Goal: Information Seeking & Learning: Find specific fact

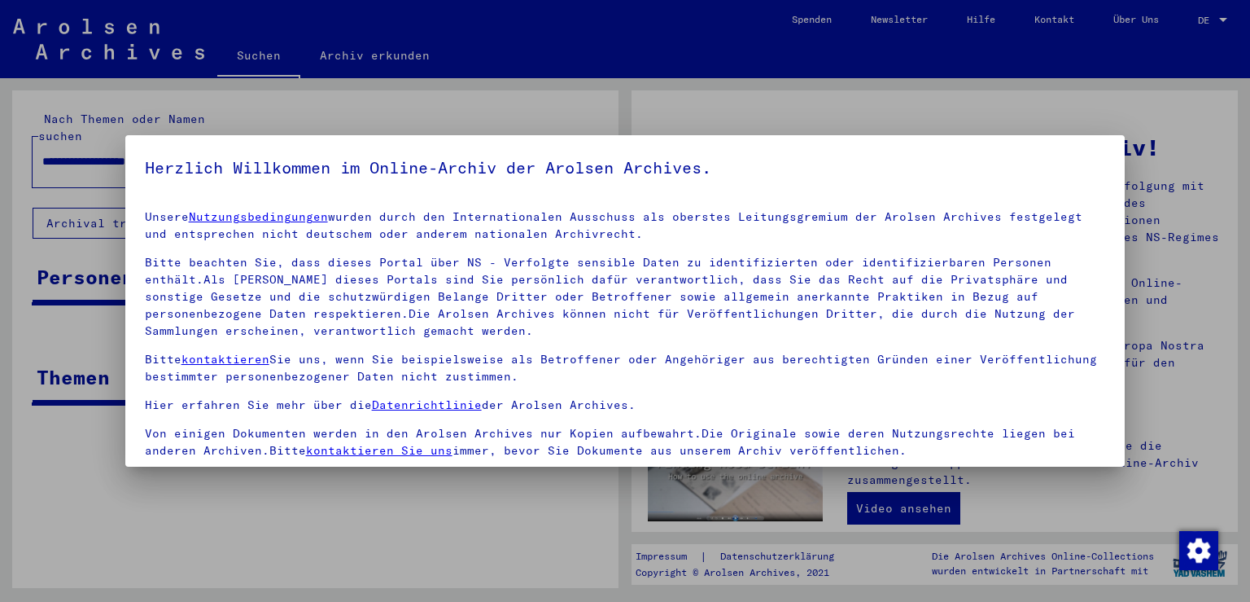
scroll to position [140, 0]
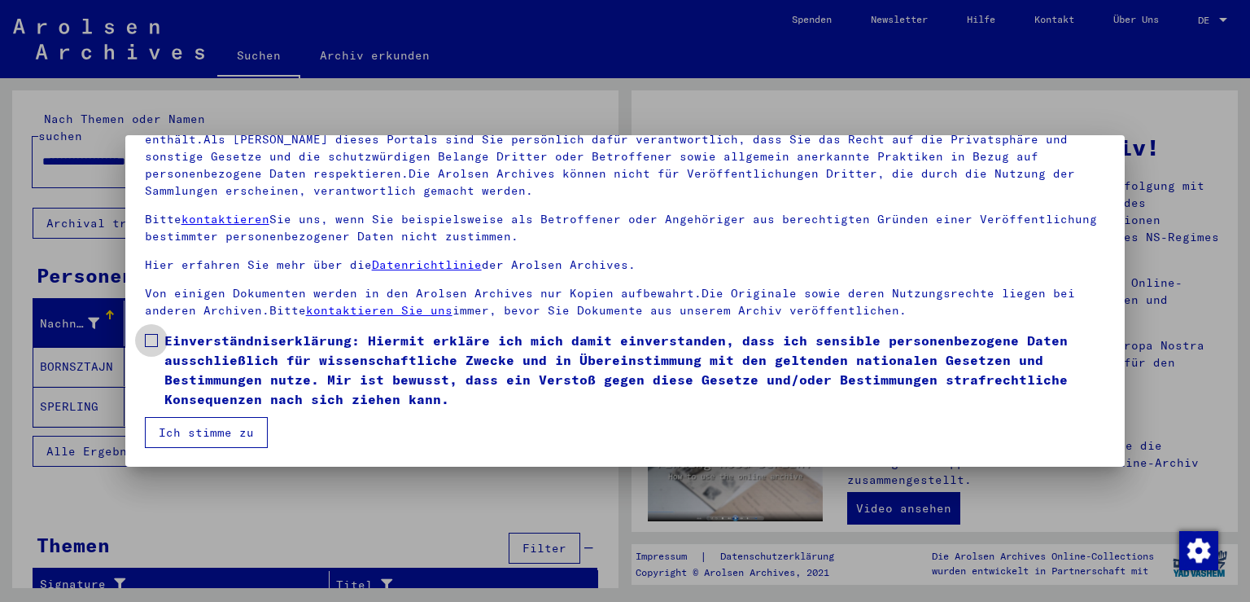
click at [150, 334] on span at bounding box center [151, 340] width 13 height 13
click at [234, 427] on button "Ich stimme zu" at bounding box center [206, 432] width 123 height 31
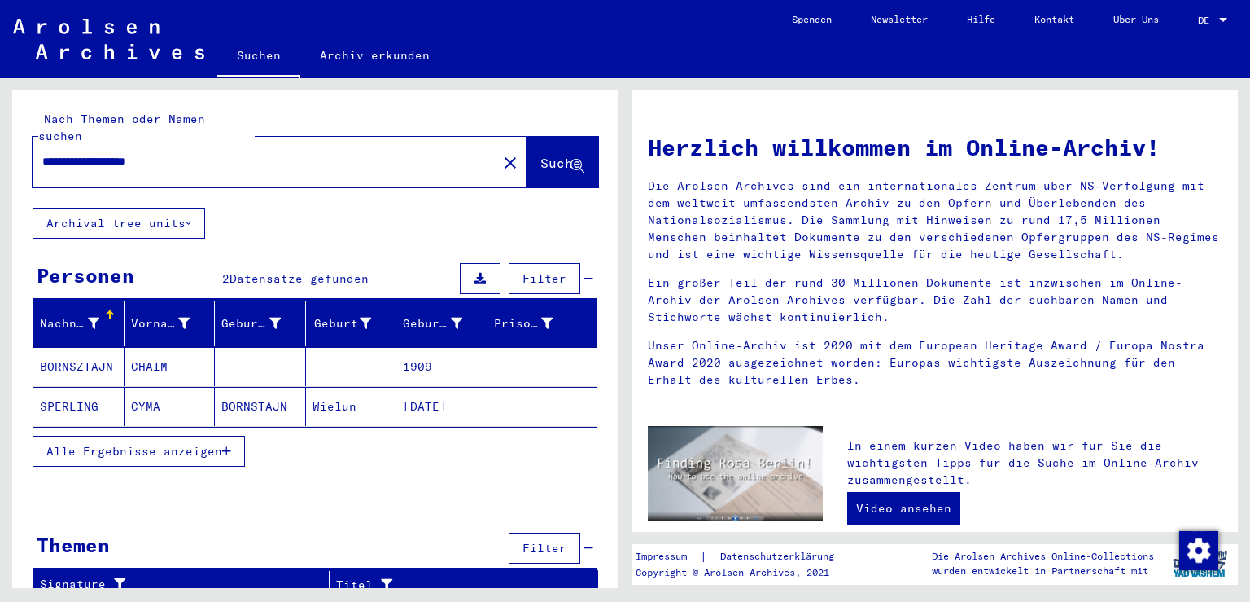
click at [91, 350] on mat-cell "BORNSZTAJN" at bounding box center [78, 366] width 91 height 39
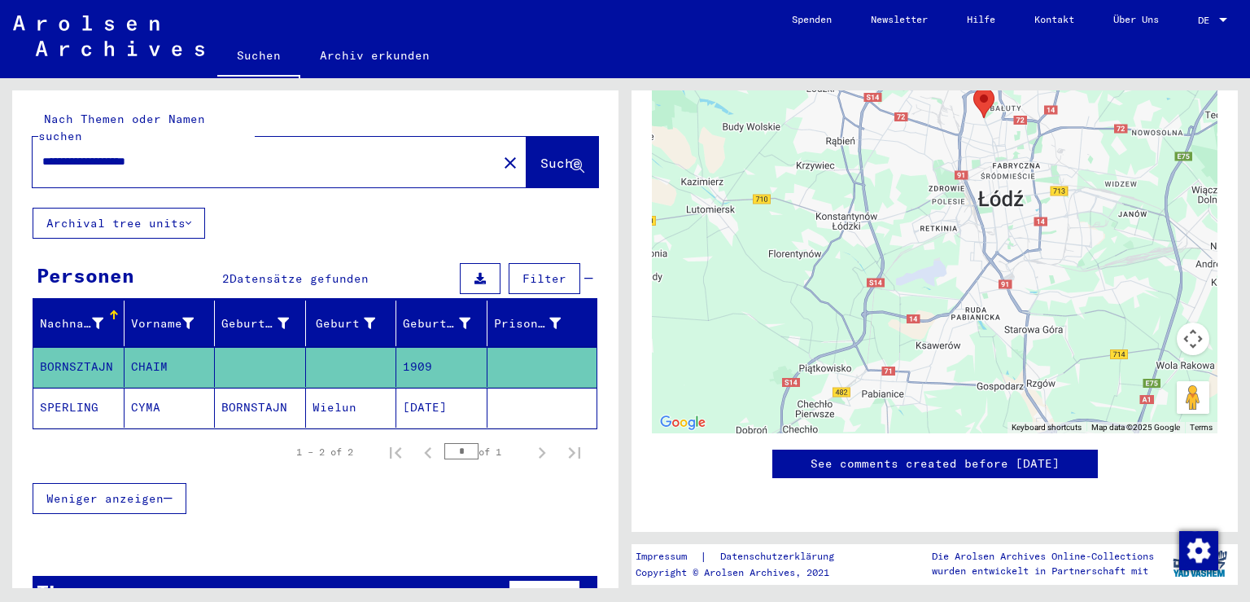
scroll to position [772, 0]
click at [70, 389] on mat-cell "SPERLING" at bounding box center [78, 407] width 91 height 40
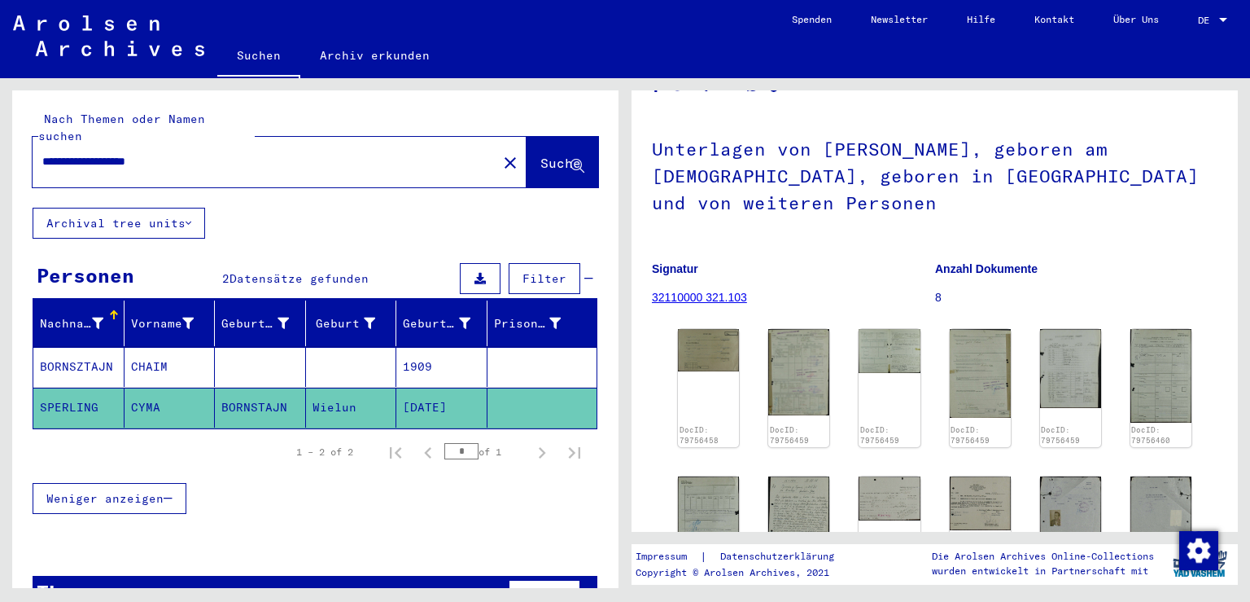
scroll to position [179, 0]
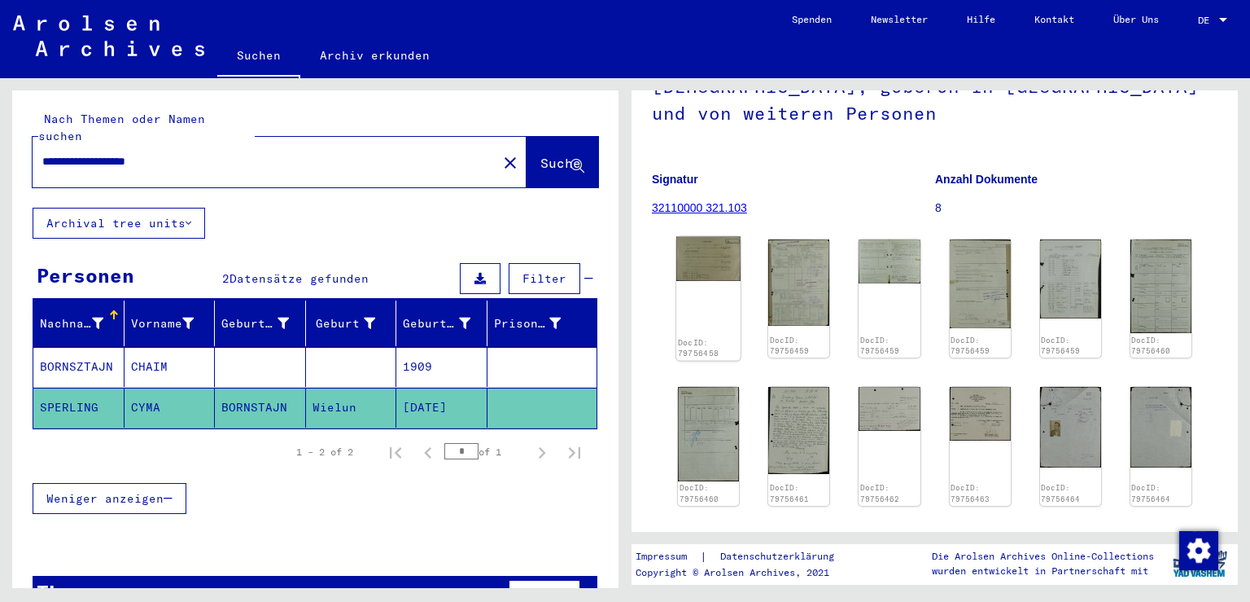
click at [708, 278] on img at bounding box center [708, 259] width 64 height 45
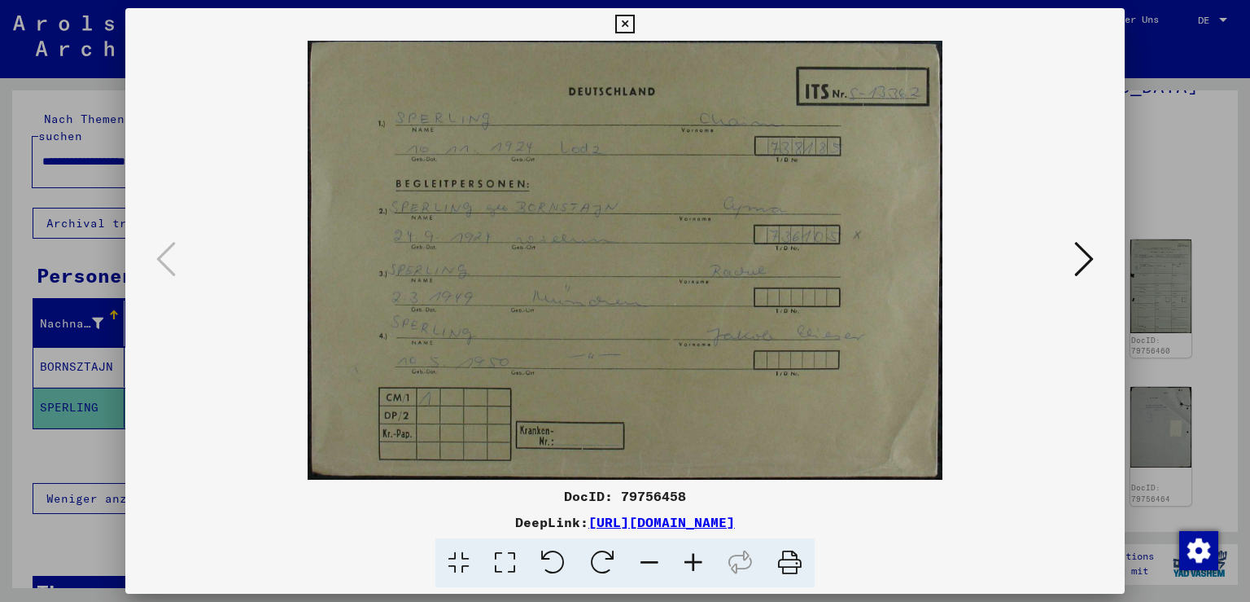
click at [1087, 266] on icon at bounding box center [1084, 258] width 20 height 39
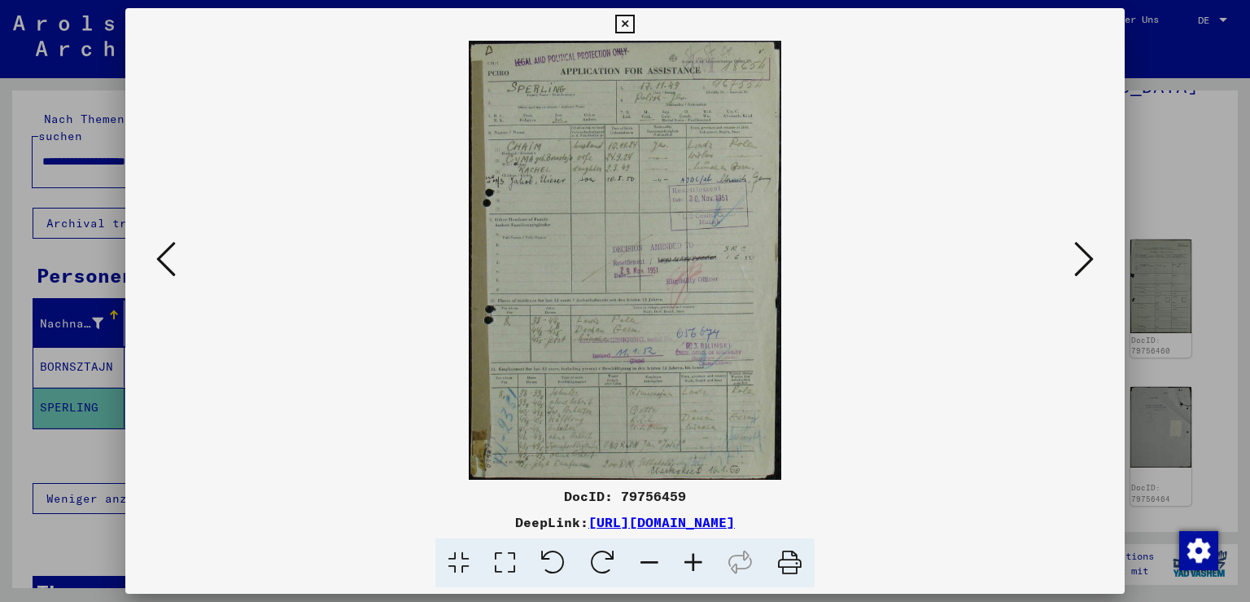
click at [693, 565] on icon at bounding box center [694, 563] width 44 height 50
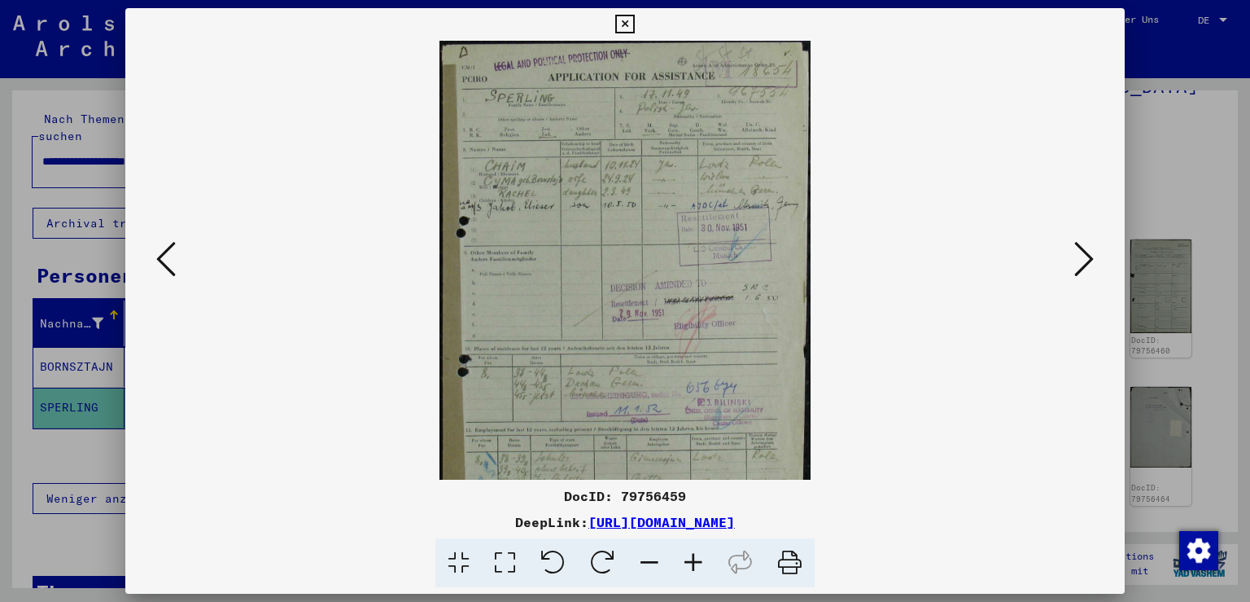
click at [693, 565] on icon at bounding box center [694, 563] width 44 height 50
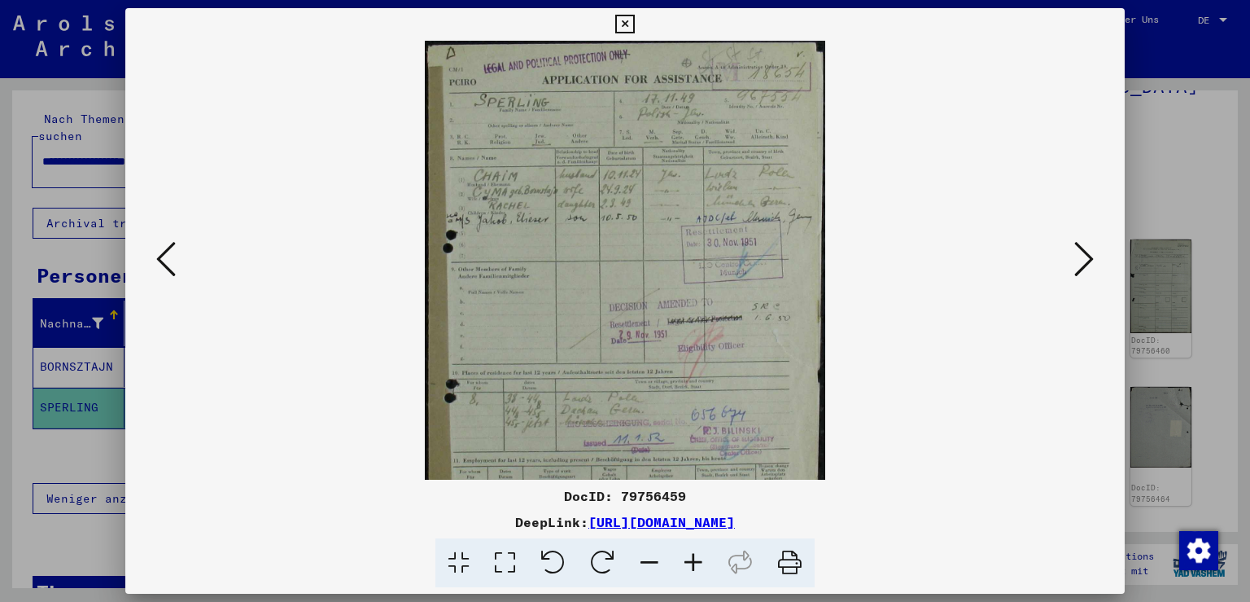
click at [693, 565] on icon at bounding box center [694, 563] width 44 height 50
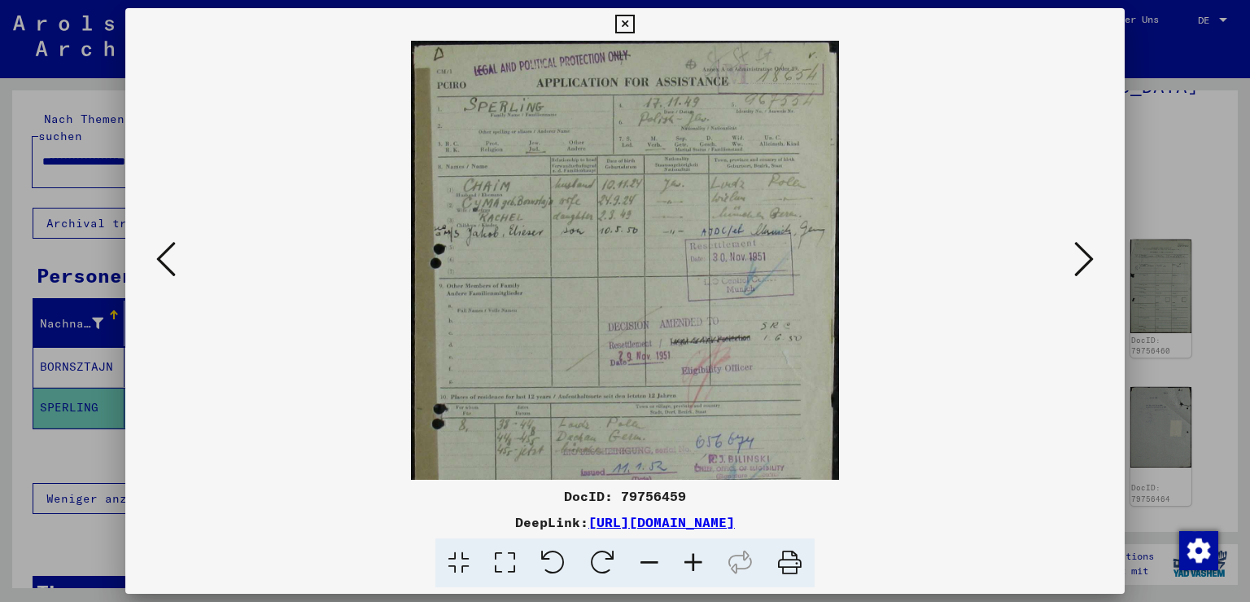
click at [693, 565] on icon at bounding box center [694, 563] width 44 height 50
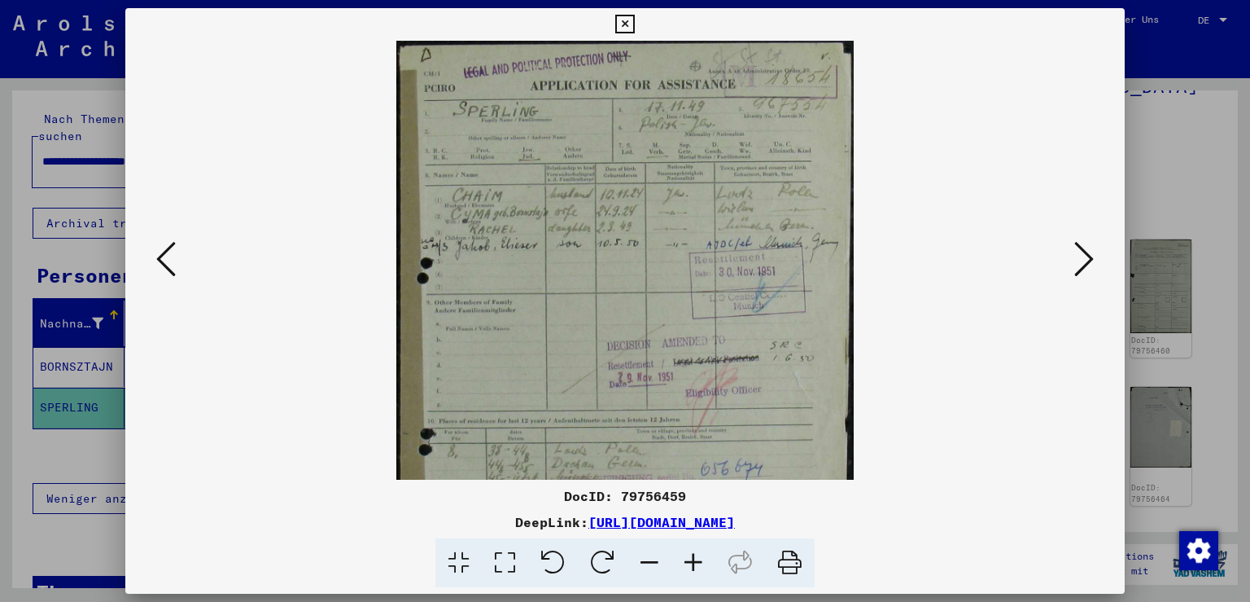
click at [693, 565] on icon at bounding box center [694, 563] width 44 height 50
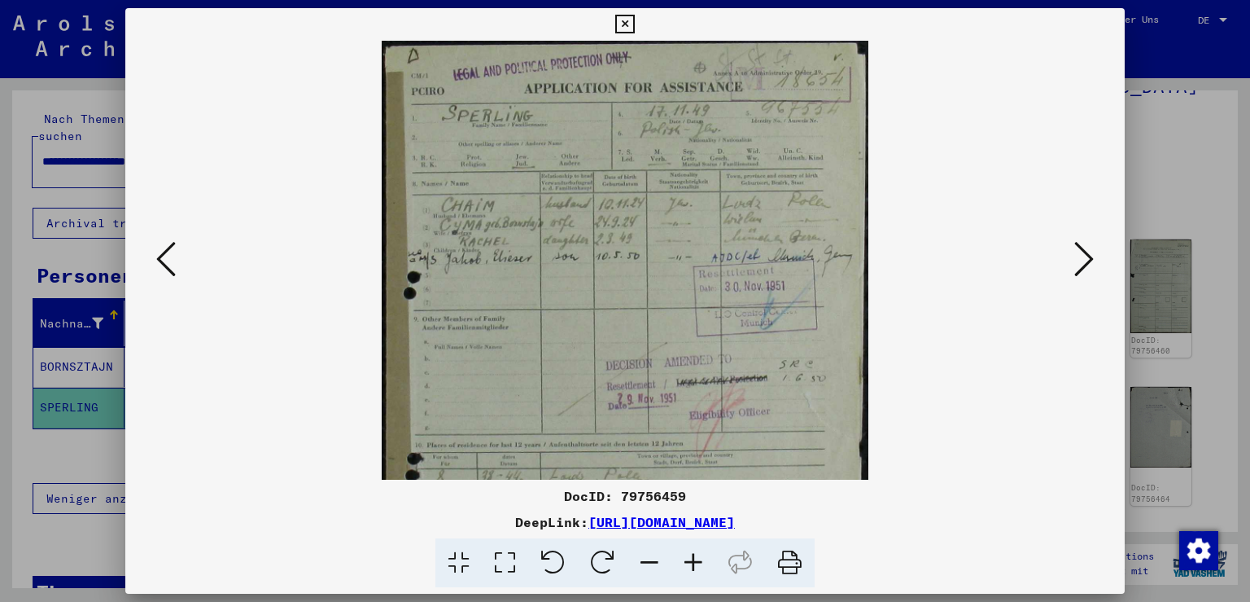
click at [693, 565] on icon at bounding box center [694, 563] width 44 height 50
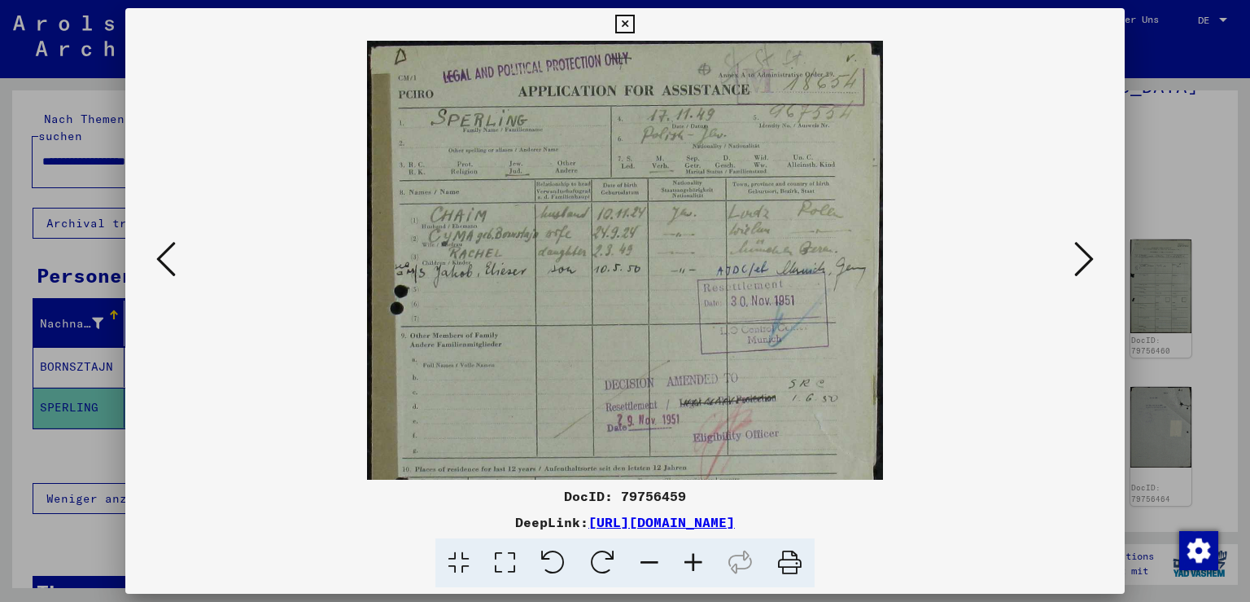
click at [693, 565] on icon at bounding box center [694, 563] width 44 height 50
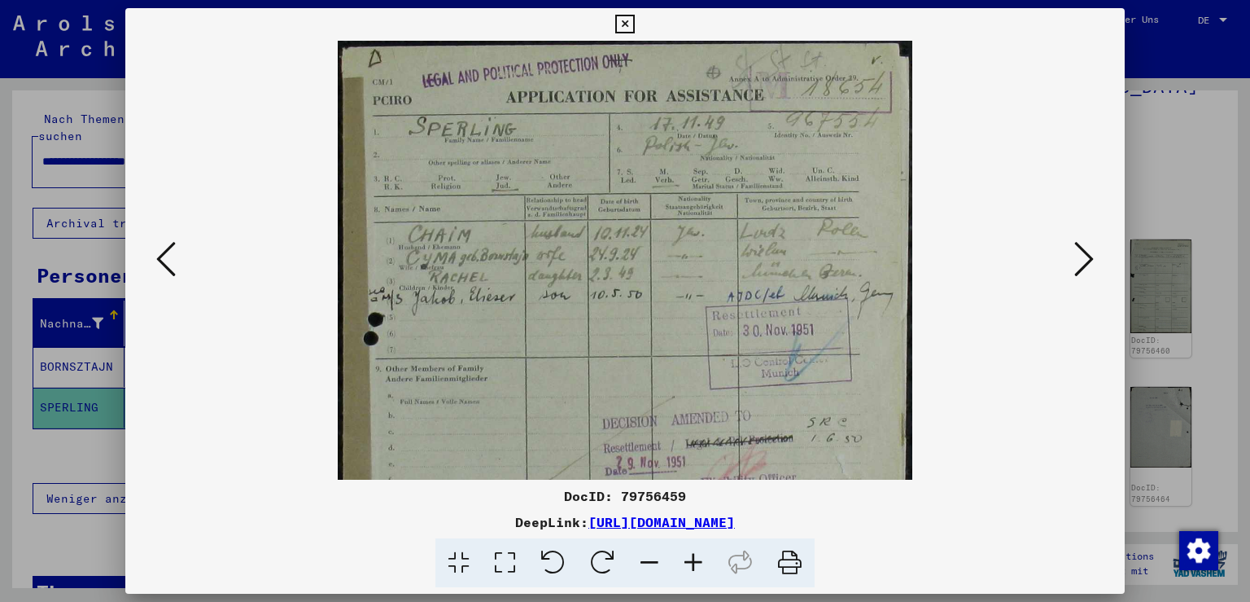
click at [693, 565] on icon at bounding box center [694, 563] width 44 height 50
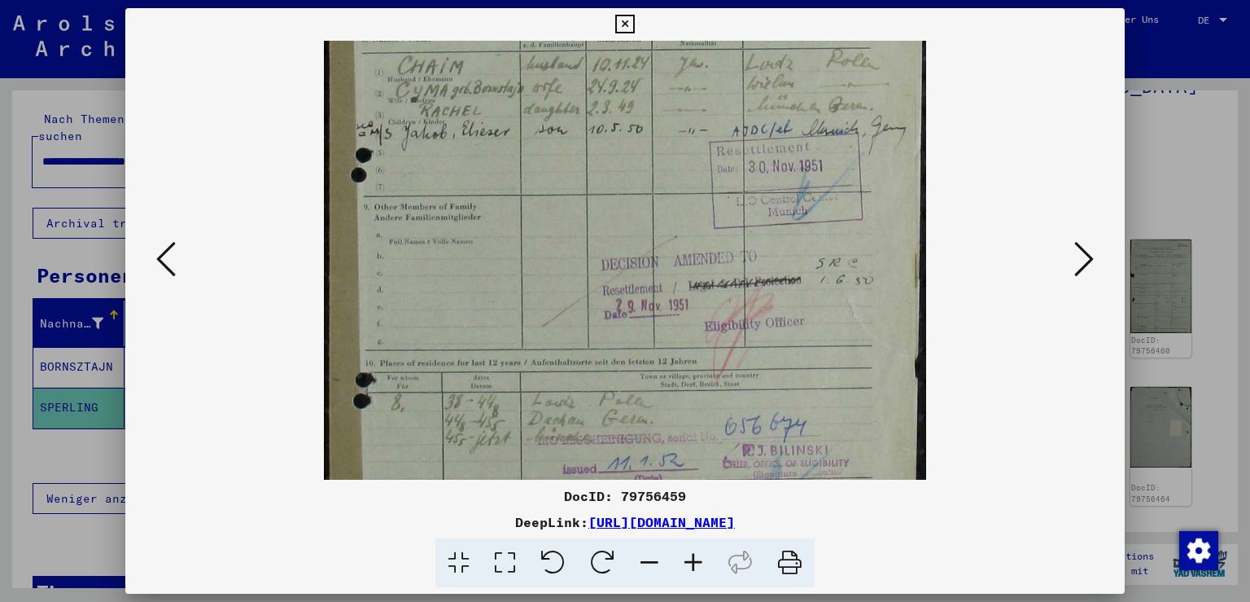
scroll to position [251, 0]
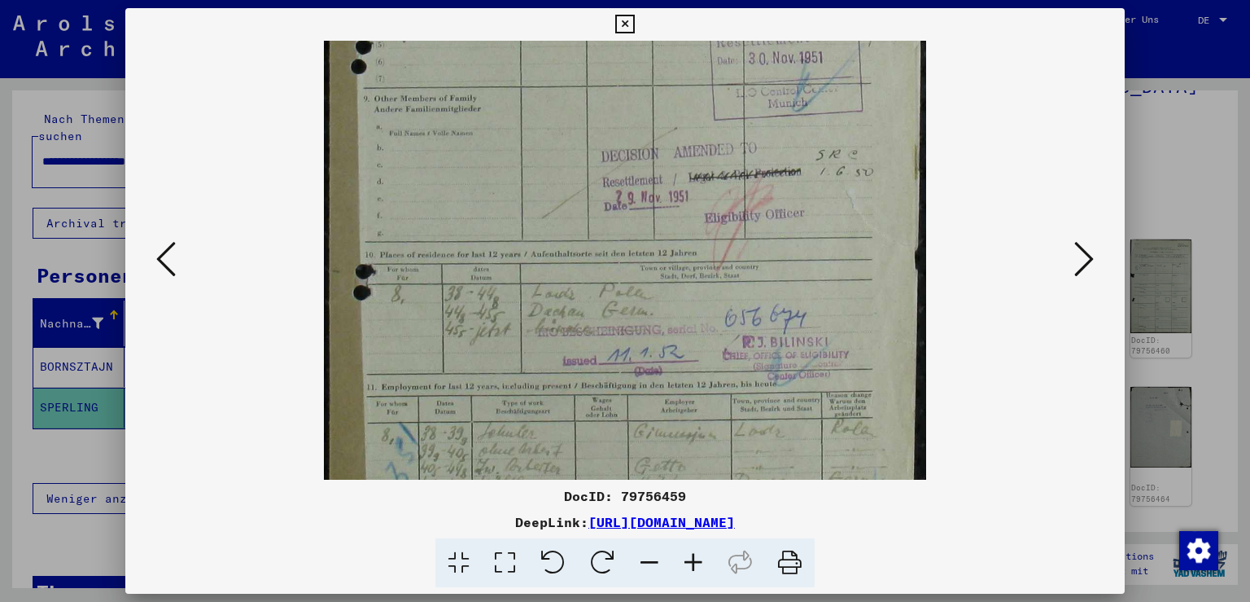
drag, startPoint x: 689, startPoint y: 380, endPoint x: 667, endPoint y: 103, distance: 277.6
click at [672, 99] on img at bounding box center [625, 177] width 603 height 846
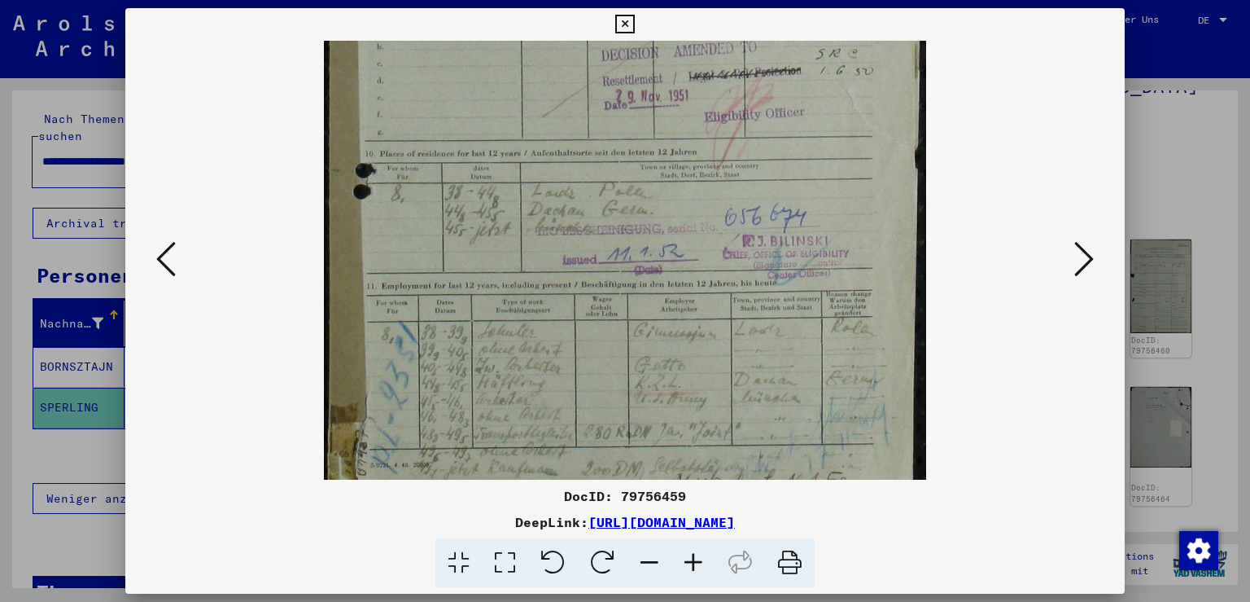
scroll to position [407, 0]
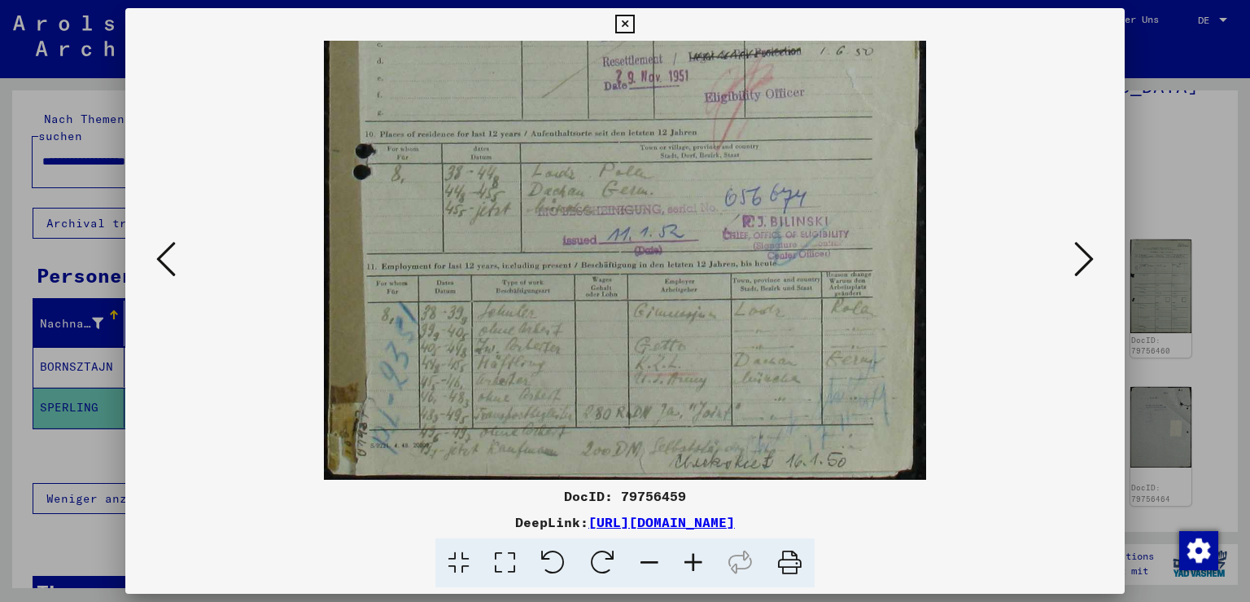
drag, startPoint x: 597, startPoint y: 417, endPoint x: 585, endPoint y: 227, distance: 190.0
click at [585, 227] on img at bounding box center [625, 57] width 603 height 846
click at [1085, 264] on icon at bounding box center [1084, 258] width 20 height 39
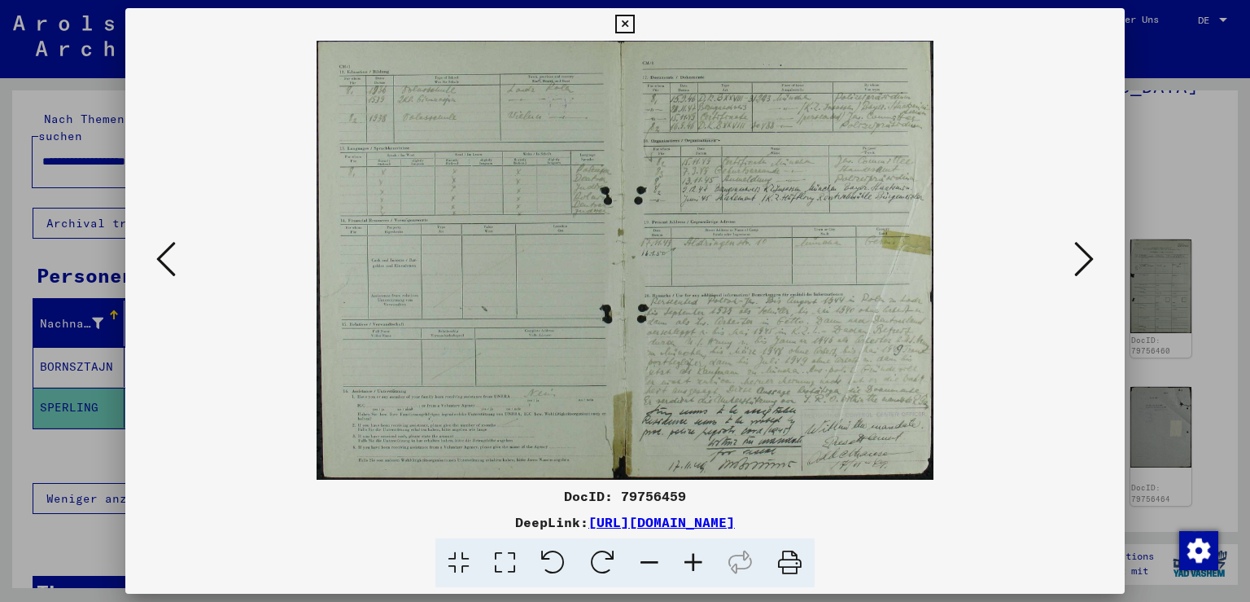
scroll to position [0, 0]
click at [1085, 264] on icon at bounding box center [1084, 258] width 20 height 39
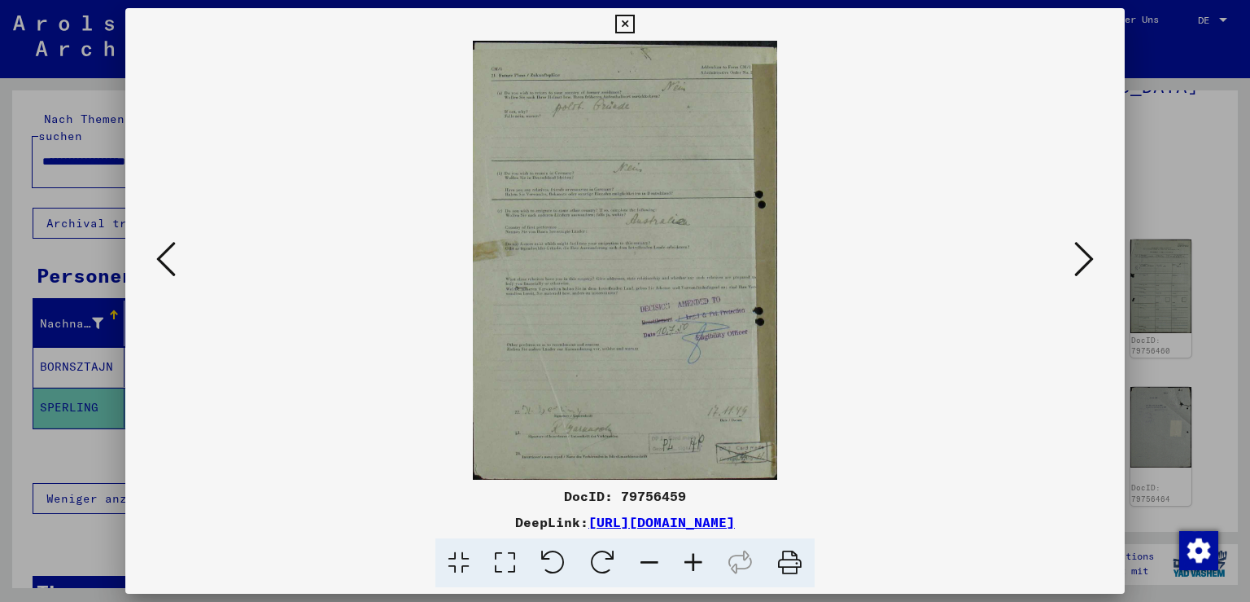
click at [1085, 264] on icon at bounding box center [1084, 258] width 20 height 39
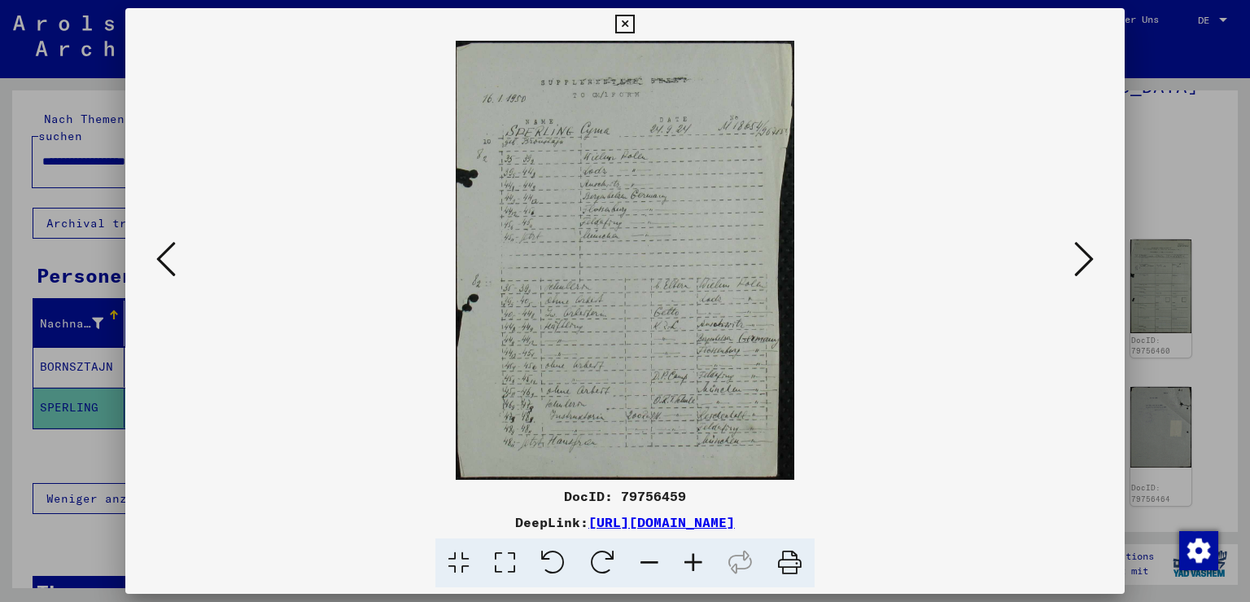
click at [634, 24] on icon at bounding box center [624, 25] width 19 height 20
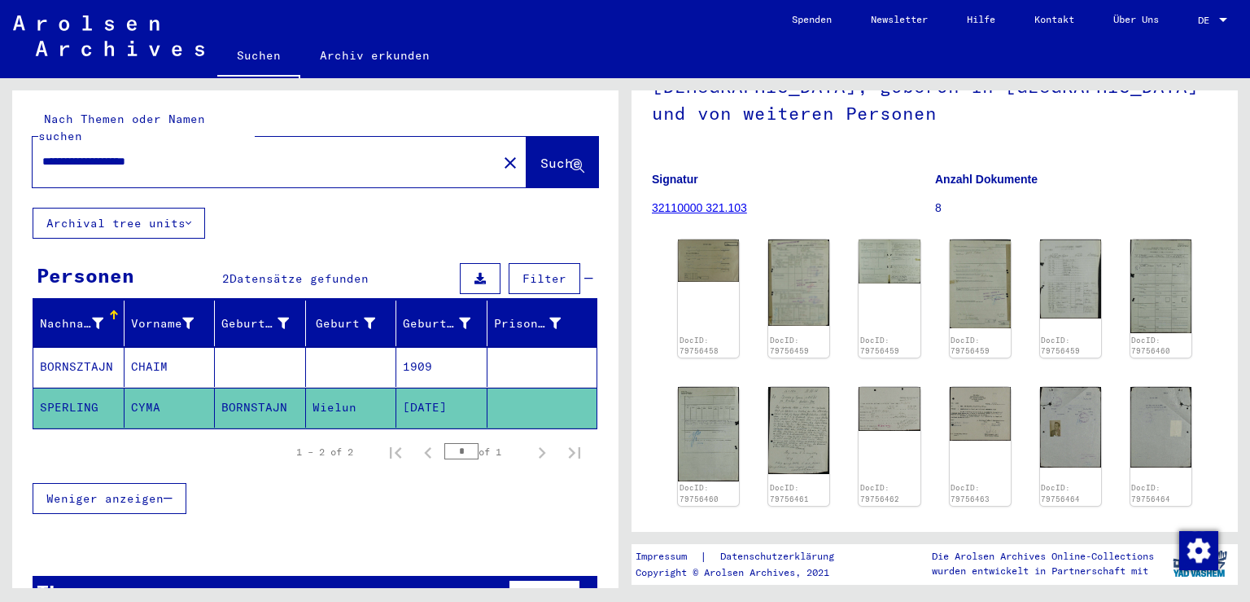
drag, startPoint x: 80, startPoint y: 142, endPoint x: 0, endPoint y: 116, distance: 83.9
click at [42, 153] on input "**********" at bounding box center [264, 161] width 445 height 17
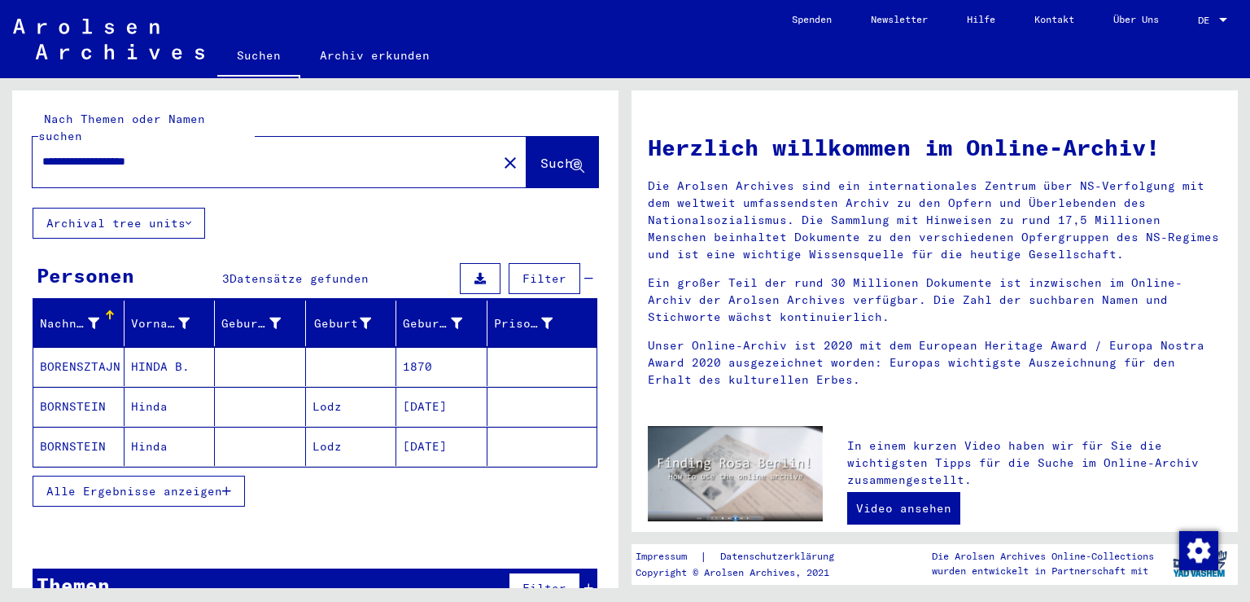
click at [67, 387] on mat-cell "BORNSTEIN" at bounding box center [78, 406] width 91 height 39
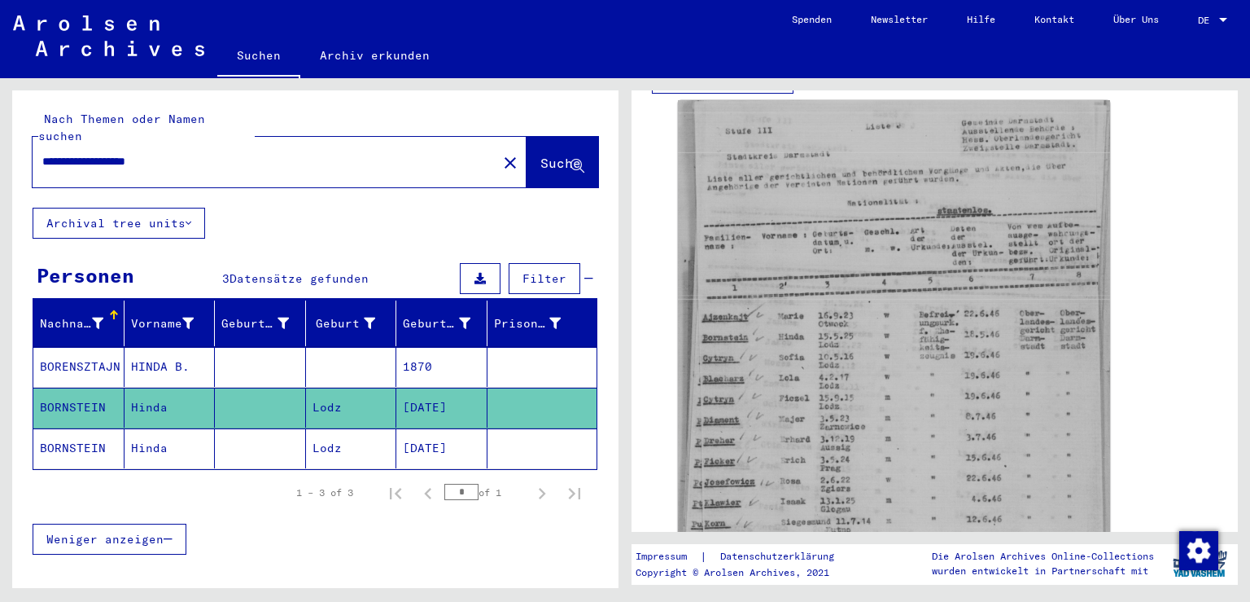
scroll to position [628, 0]
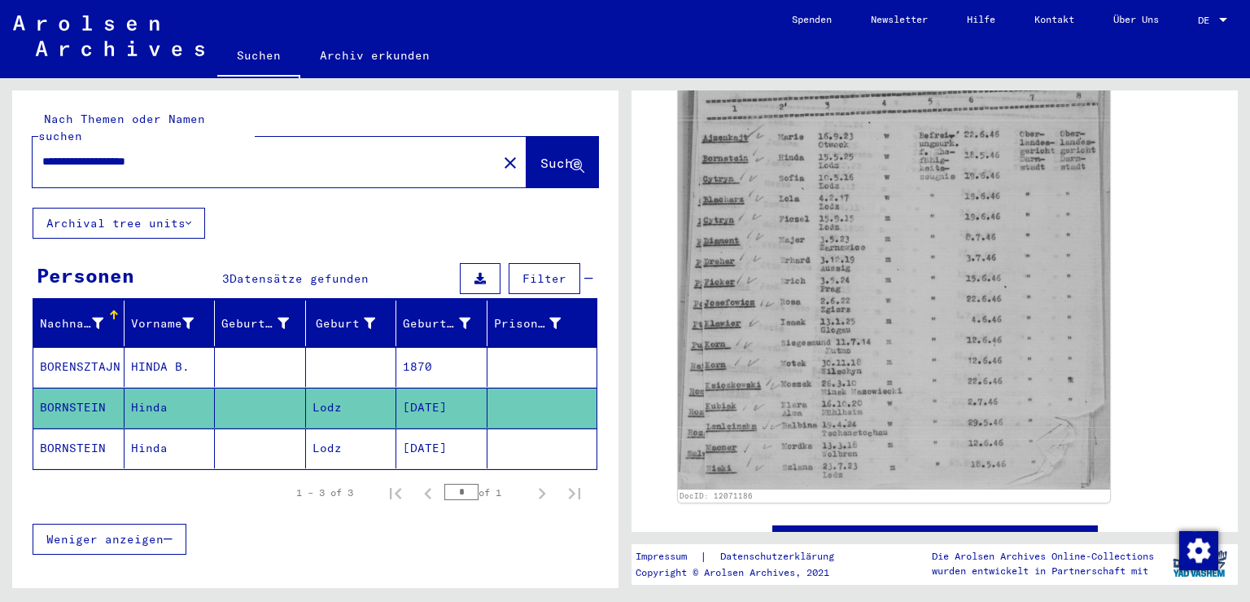
drag, startPoint x: 193, startPoint y: 137, endPoint x: 0, endPoint y: 50, distance: 211.7
click at [42, 153] on input "**********" at bounding box center [264, 161] width 445 height 17
type input "**********"
